Goal: Task Accomplishment & Management: Understand process/instructions

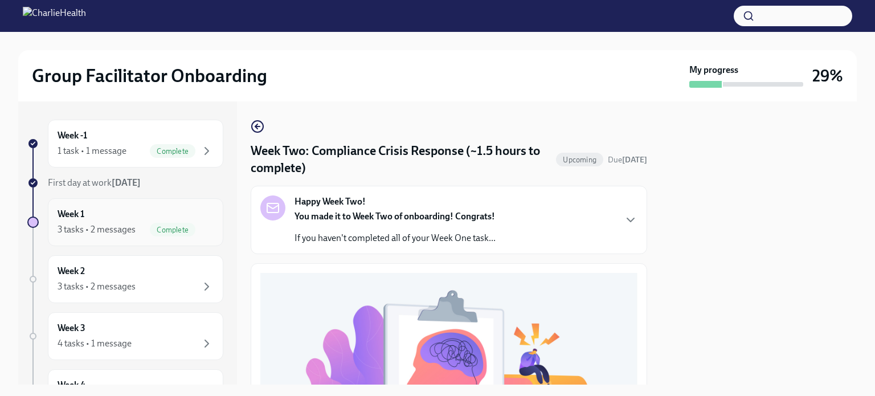
click at [120, 215] on div "Week 1 3 tasks • 2 messages Complete" at bounding box center [136, 222] width 156 height 28
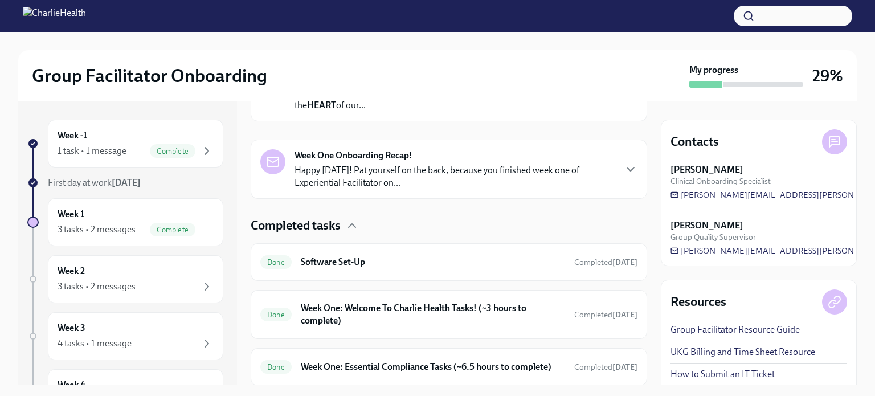
scroll to position [274, 0]
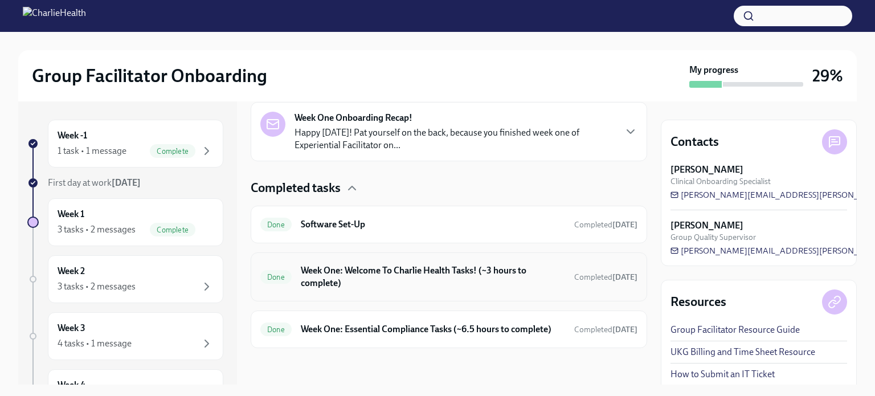
click at [353, 264] on h6 "Week One: Welcome To Charlie Health Tasks! (~3 hours to complete)" at bounding box center [433, 276] width 264 height 25
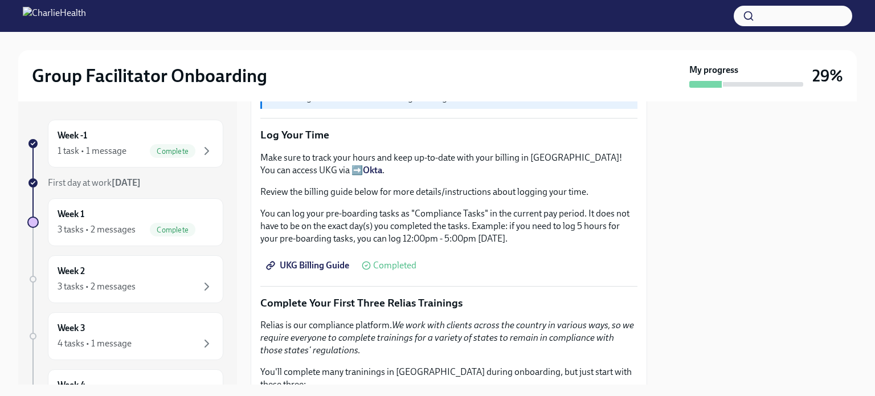
scroll to position [1080, 0]
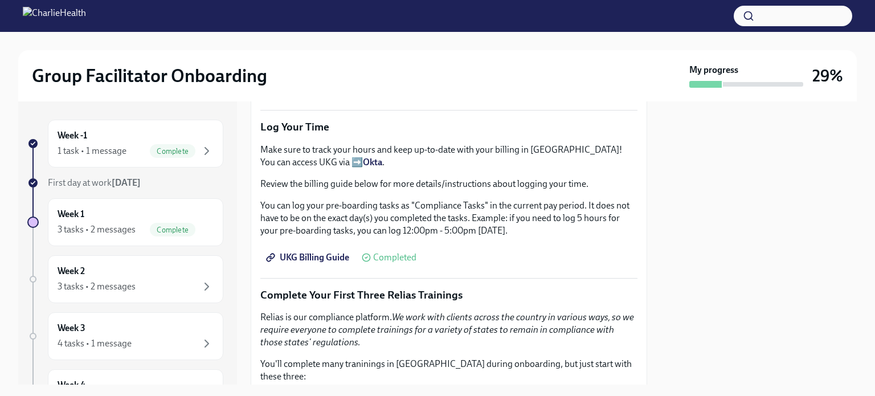
click at [324, 252] on span "UKG Billing Guide" at bounding box center [308, 257] width 81 height 11
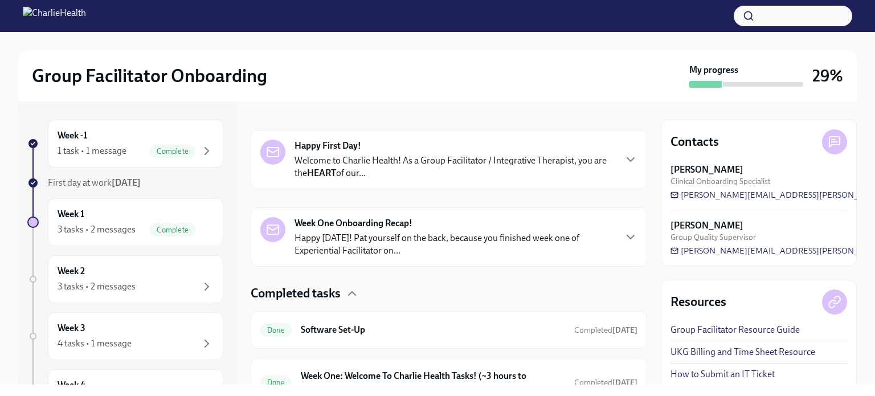
scroll to position [203, 0]
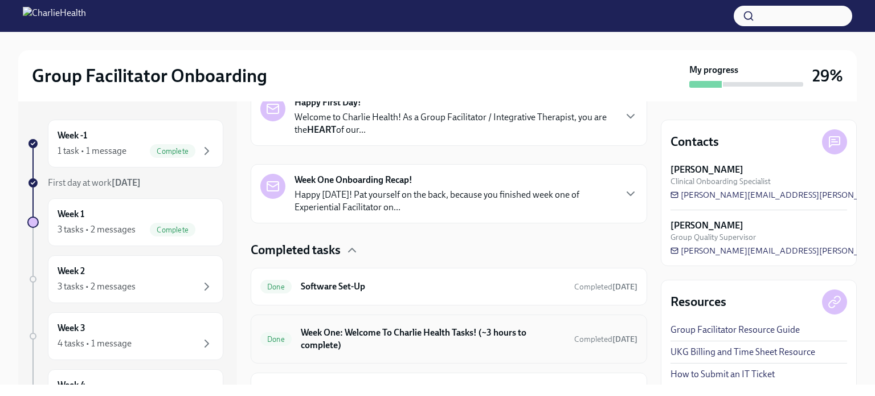
click at [371, 318] on div "Done Week One: Welcome To Charlie Health Tasks! (~3 hours to complete) Complete…" at bounding box center [449, 338] width 396 height 49
click at [368, 332] on h6 "Week One: Welcome To Charlie Health Tasks! (~3 hours to complete)" at bounding box center [433, 338] width 264 height 25
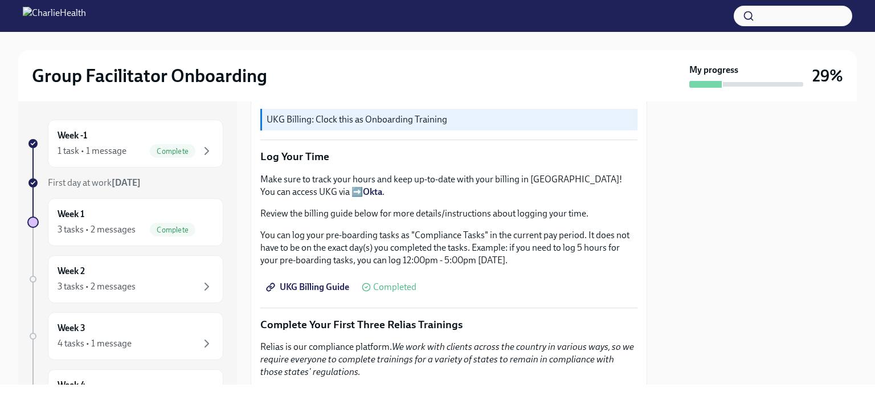
scroll to position [1059, 0]
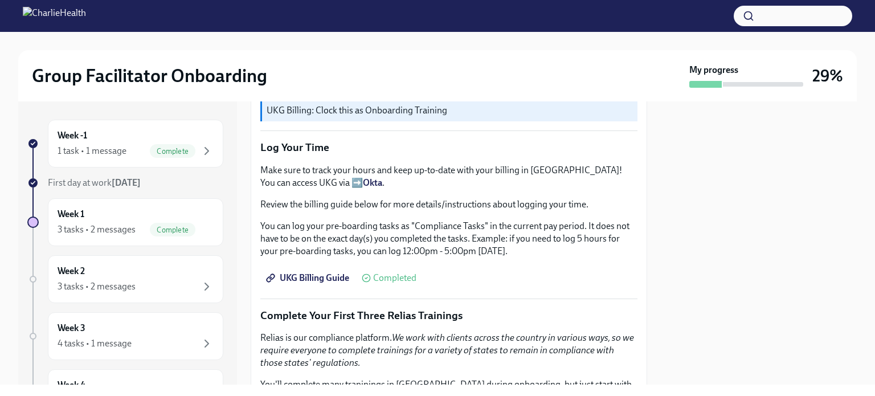
click at [304, 266] on link "UKG Billing Guide" at bounding box center [308, 277] width 97 height 23
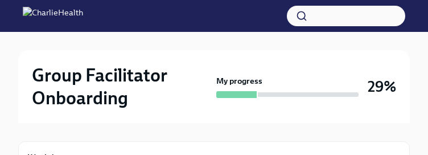
click at [216, 102] on div "Group Facilitator Onboarding My progress 29%" at bounding box center [214, 87] width 364 height 46
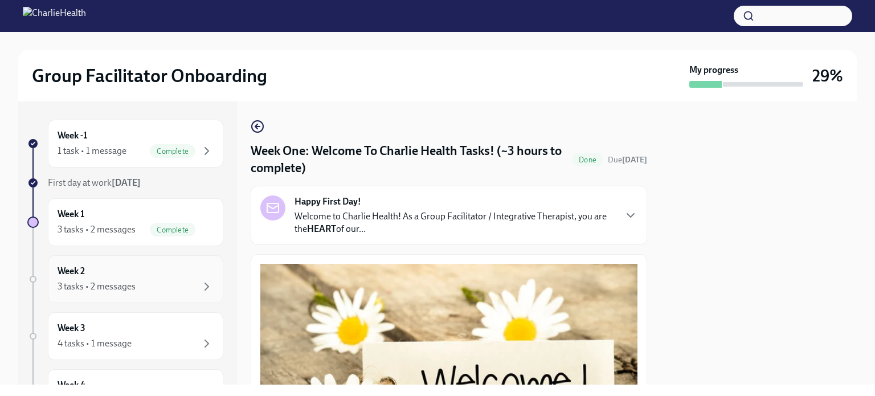
click at [121, 278] on div "Week 2 3 tasks • 2 messages" at bounding box center [136, 279] width 156 height 28
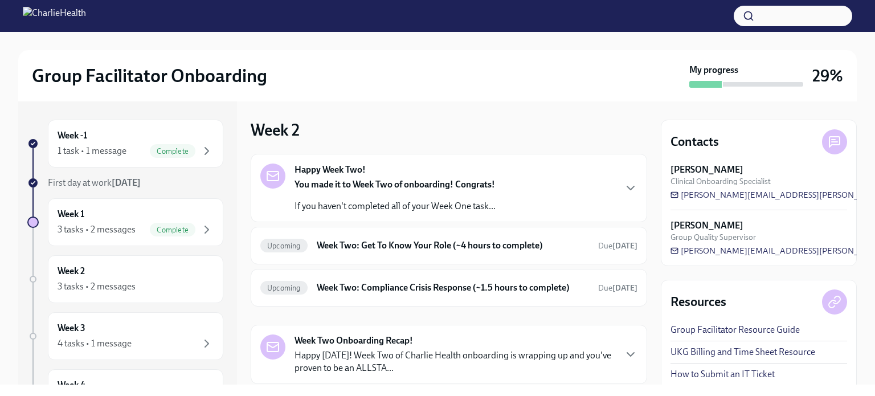
scroll to position [70, 0]
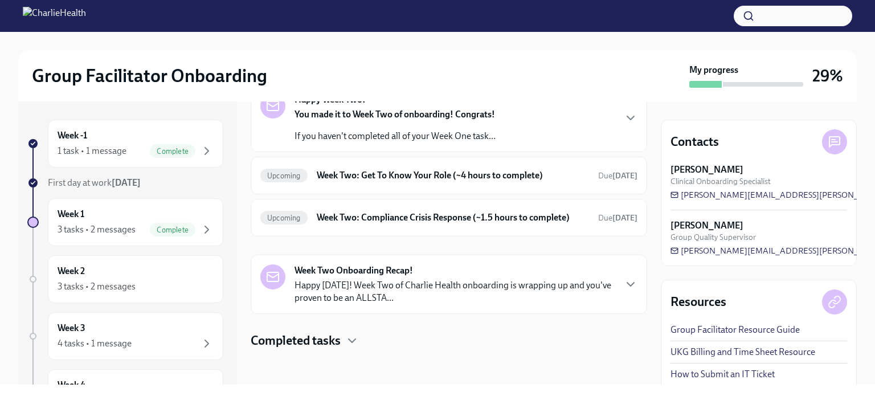
click at [391, 118] on strong "You made it to Week Two of onboarding! Congrats!" at bounding box center [394, 114] width 200 height 11
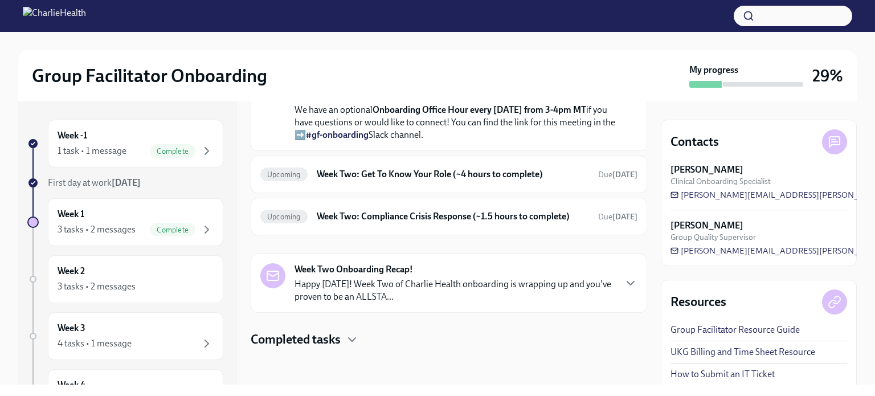
scroll to position [417, 0]
click at [404, 180] on h6 "Week Two: Get To Know Your Role (~4 hours to complete)" at bounding box center [453, 174] width 272 height 13
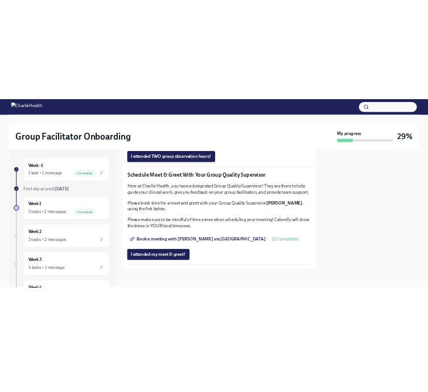
scroll to position [900, 0]
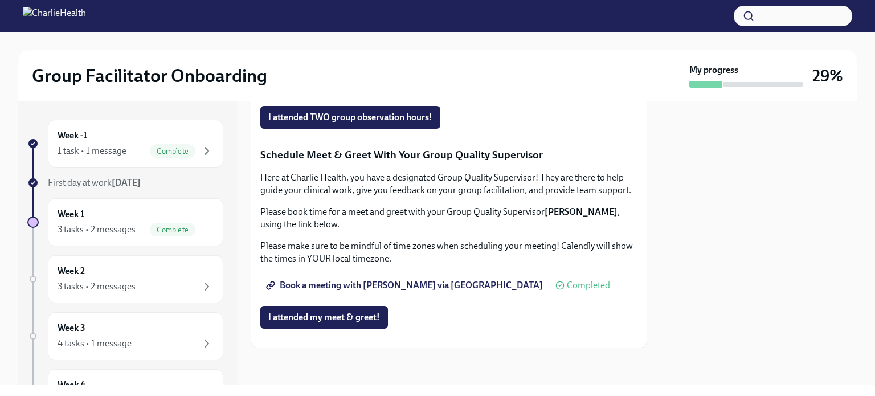
click at [366, 59] on span "Group Observation Instructions" at bounding box center [336, 53] width 137 height 11
click at [360, 91] on span "Complete this form to schedule your integrative observations" at bounding box center [394, 85] width 252 height 11
click at [162, 281] on div "3 tasks • 2 messages" at bounding box center [136, 287] width 156 height 14
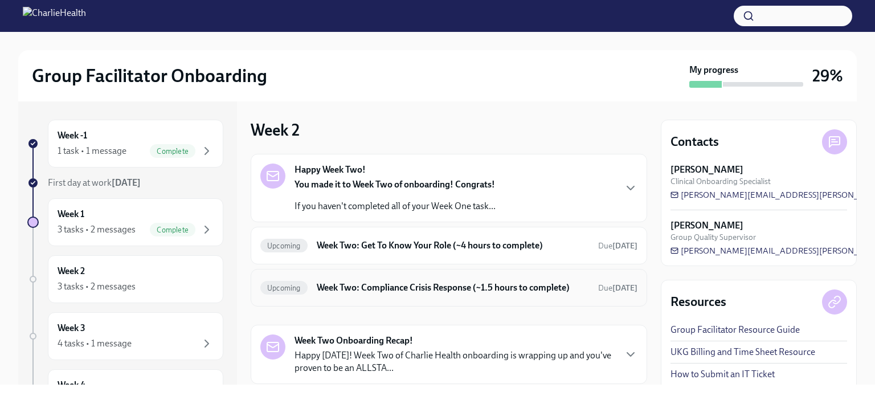
click at [405, 284] on h6 "Week Two: Compliance Crisis Response (~1.5 hours to complete)" at bounding box center [453, 287] width 272 height 13
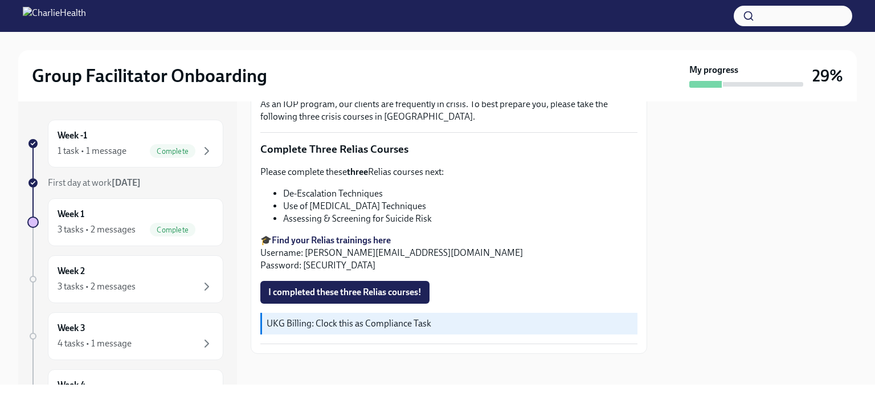
scroll to position [409, 0]
click at [317, 235] on strong "Find your Relias trainings here" at bounding box center [331, 240] width 119 height 11
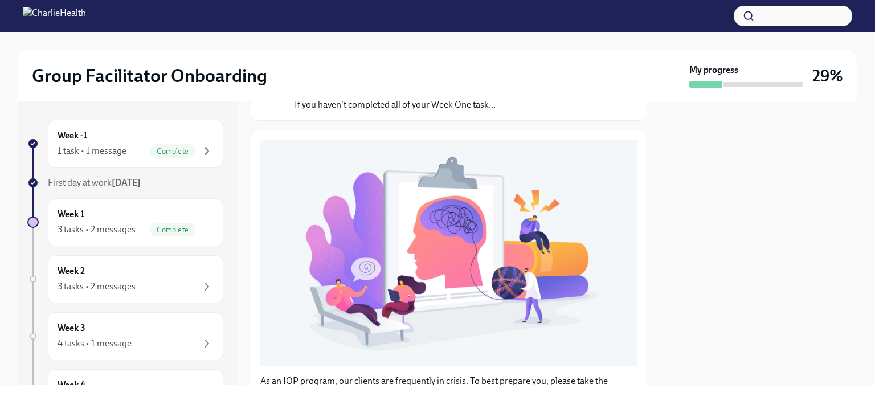
scroll to position [0, 0]
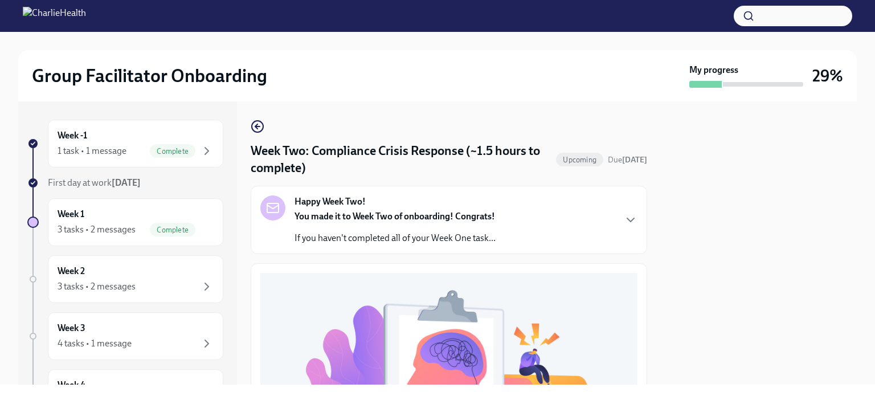
click at [257, 120] on link at bounding box center [258, 127] width 14 height 14
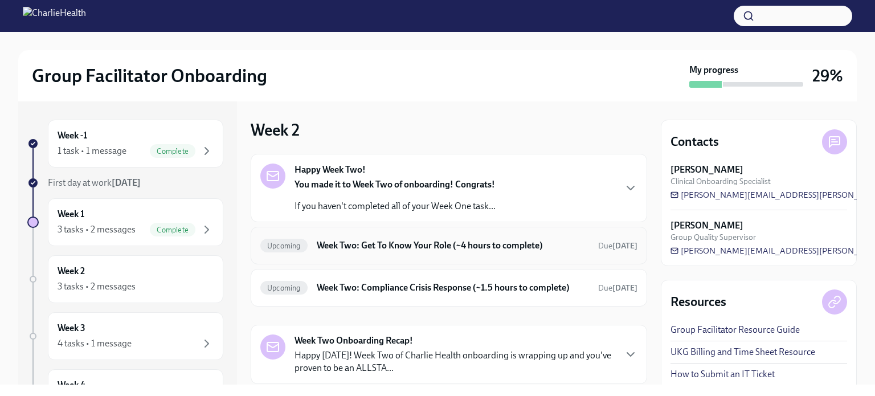
click at [413, 255] on div "Upcoming Week Two: Get To Know Your Role (~4 hours to complete) Due [DATE]" at bounding box center [449, 246] width 396 height 38
click at [407, 246] on h6 "Week Two: Get To Know Your Role (~4 hours to complete)" at bounding box center [453, 245] width 272 height 13
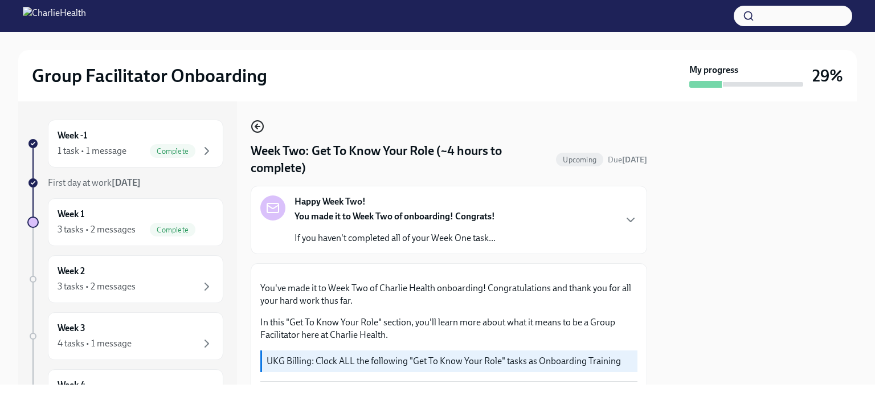
click at [255, 124] on icon "button" at bounding box center [258, 127] width 14 height 14
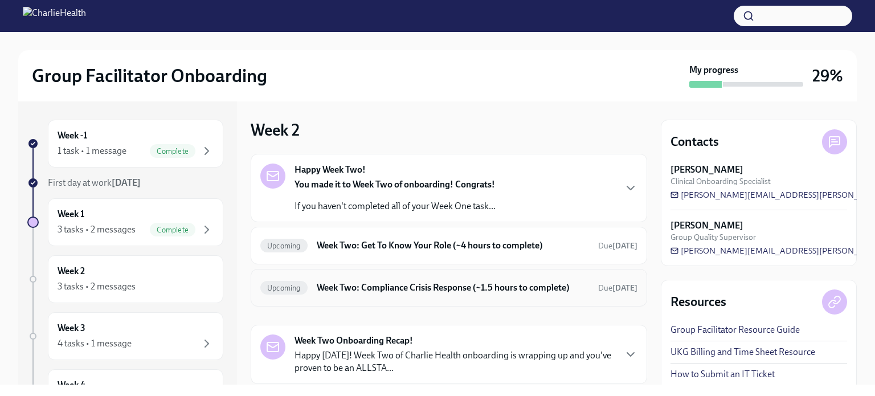
click at [356, 289] on h6 "Week Two: Compliance Crisis Response (~1.5 hours to complete)" at bounding box center [453, 287] width 272 height 13
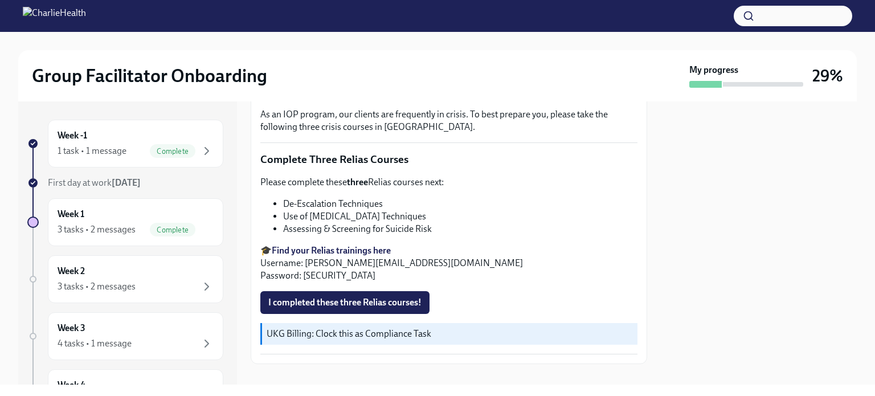
scroll to position [410, 0]
